Goal: Task Accomplishment & Management: Complete application form

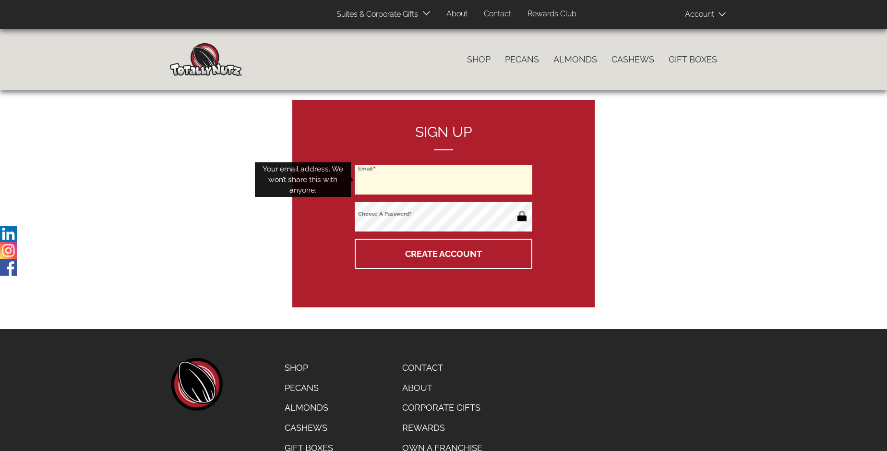
click at [444, 180] on input "Email" at bounding box center [444, 180] width 178 height 30
type input "[EMAIL_ADDRESS][DOMAIN_NAME]"
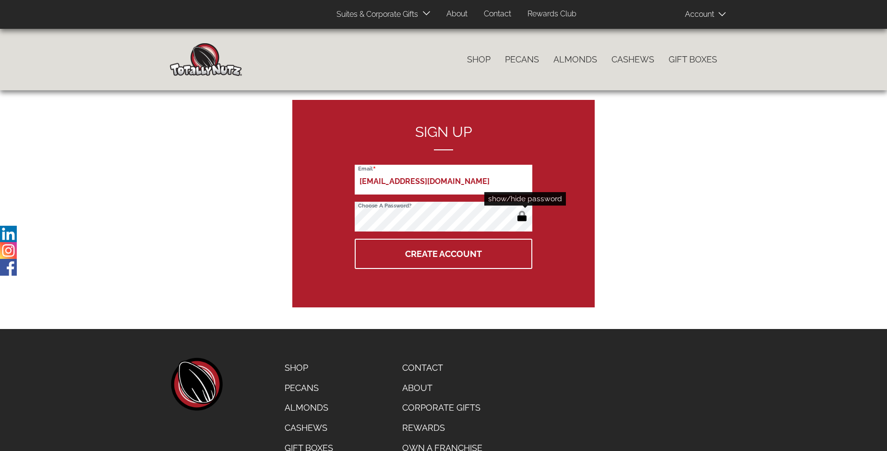
click at [522, 217] on button "button" at bounding box center [522, 216] width 16 height 15
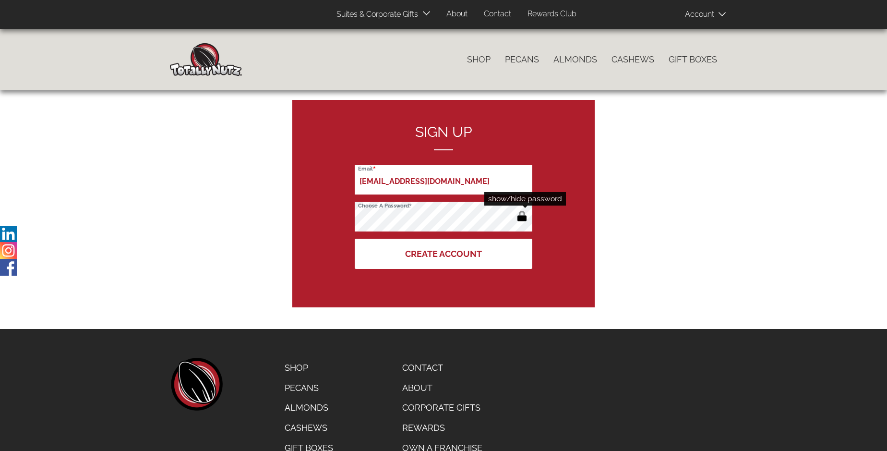
click at [444, 254] on button "Create Account" at bounding box center [444, 254] width 178 height 30
